Goal: Task Accomplishment & Management: Use online tool/utility

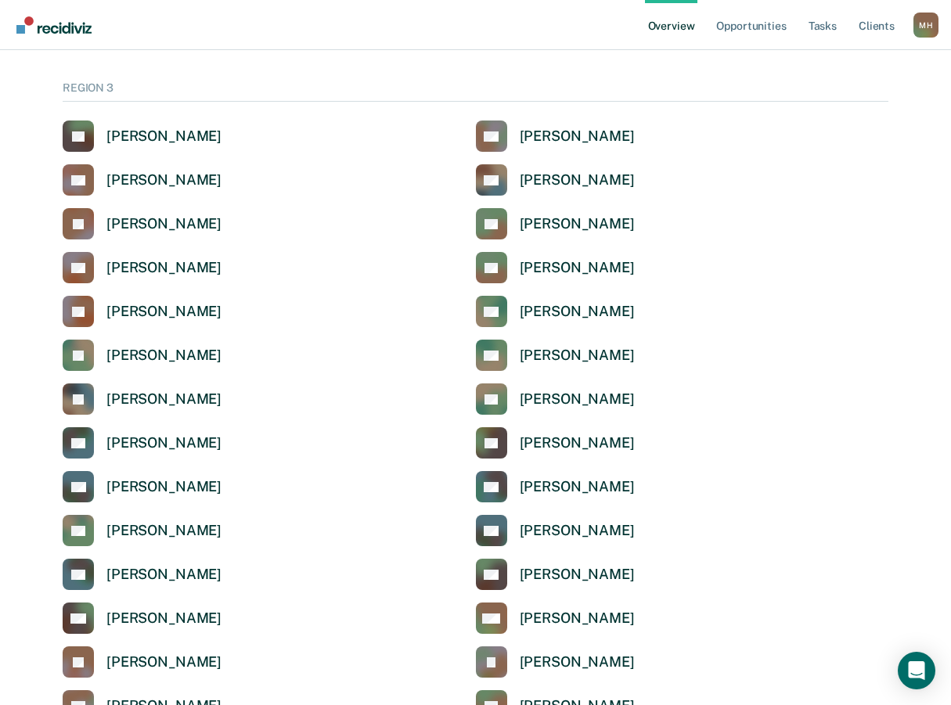
scroll to position [2191, 0]
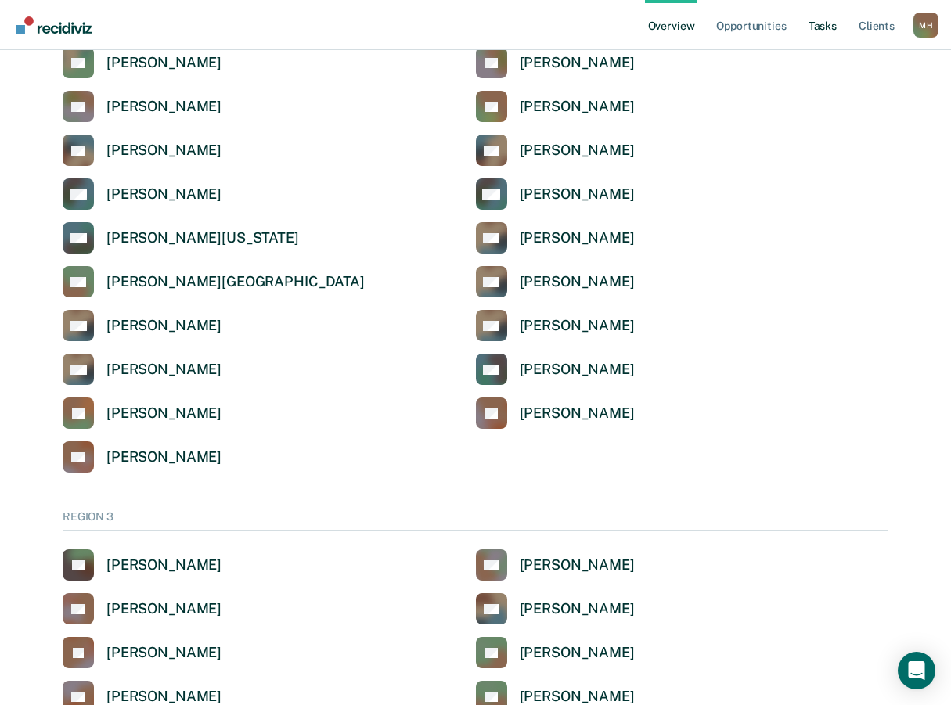
click at [820, 30] on link "Tasks" at bounding box center [822, 25] width 34 height 50
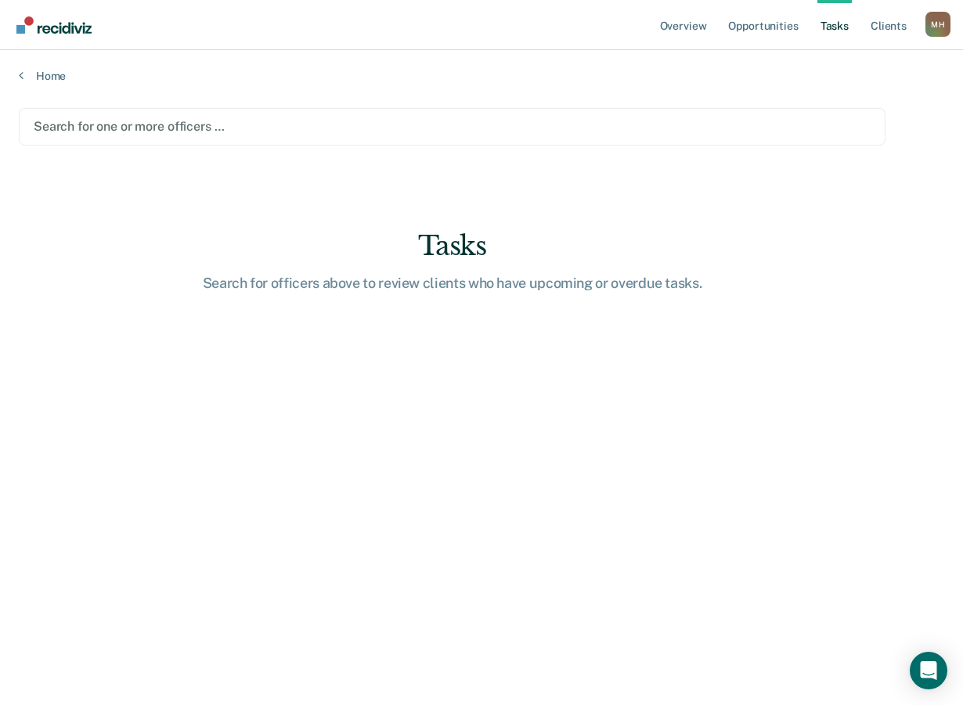
click at [46, 121] on div at bounding box center [452, 126] width 837 height 18
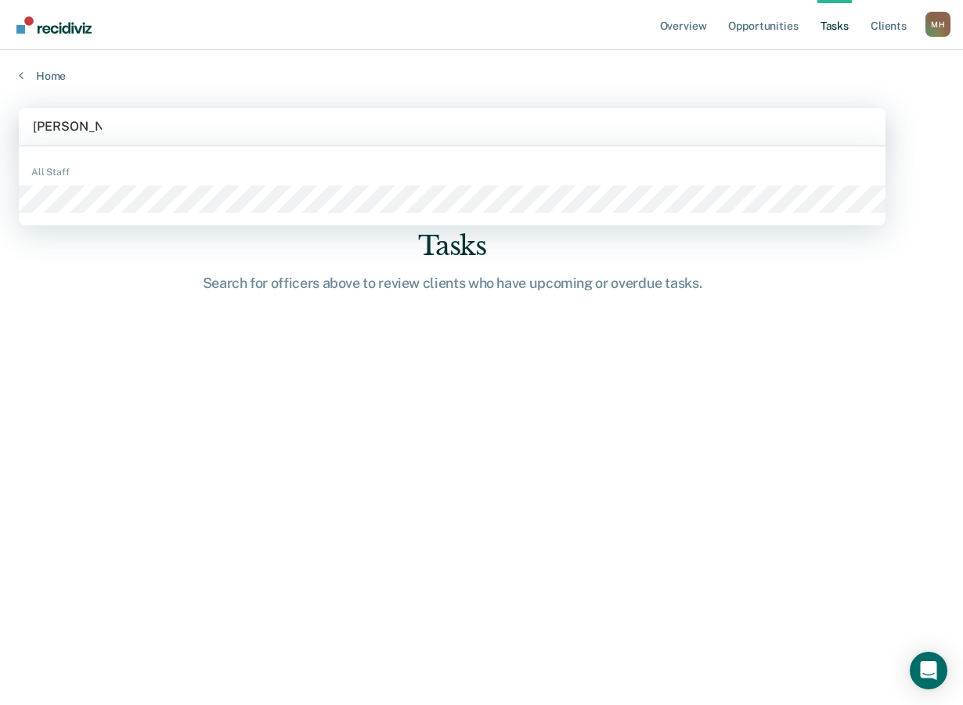
type input "[PERSON_NAME]"
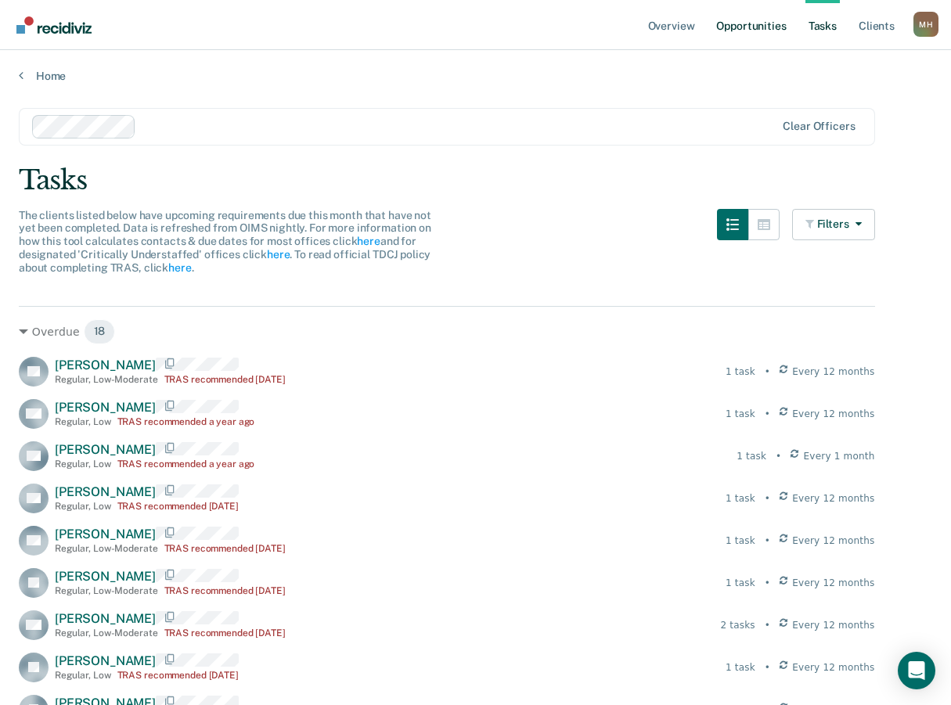
click at [753, 30] on link "Opportunities" at bounding box center [751, 25] width 76 height 50
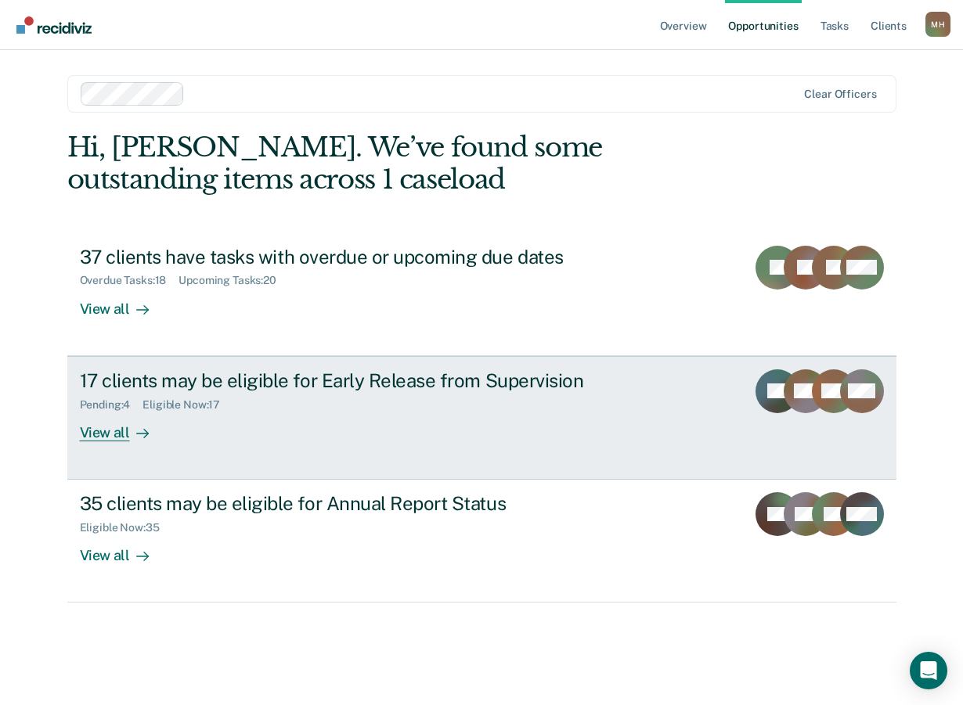
click at [109, 436] on div "View all" at bounding box center [124, 426] width 88 height 31
